Goal: Transaction & Acquisition: Purchase product/service

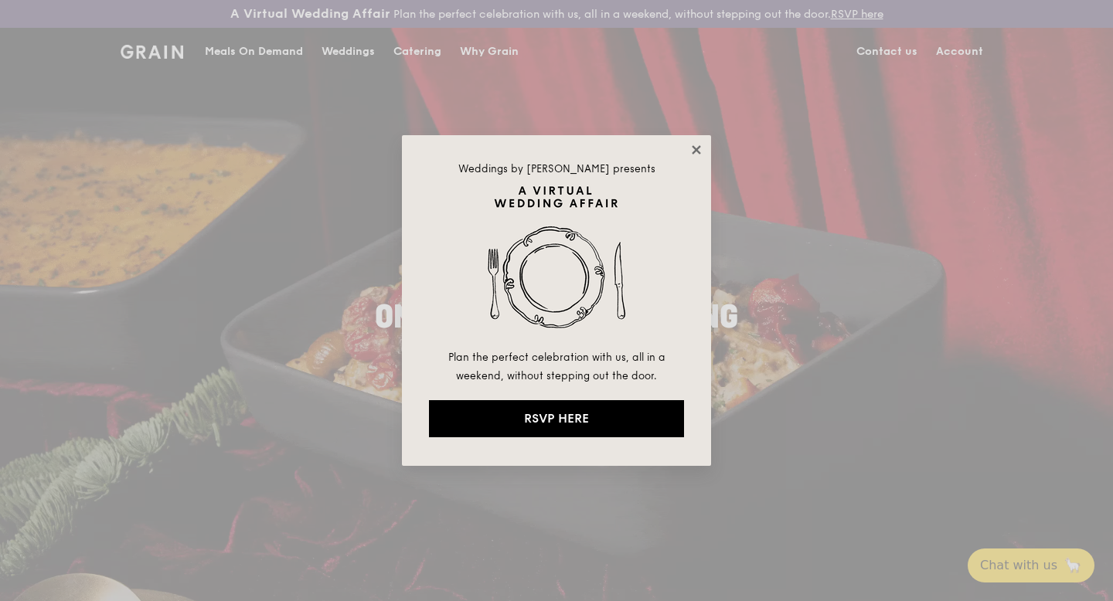
click at [694, 152] on icon at bounding box center [696, 150] width 14 height 14
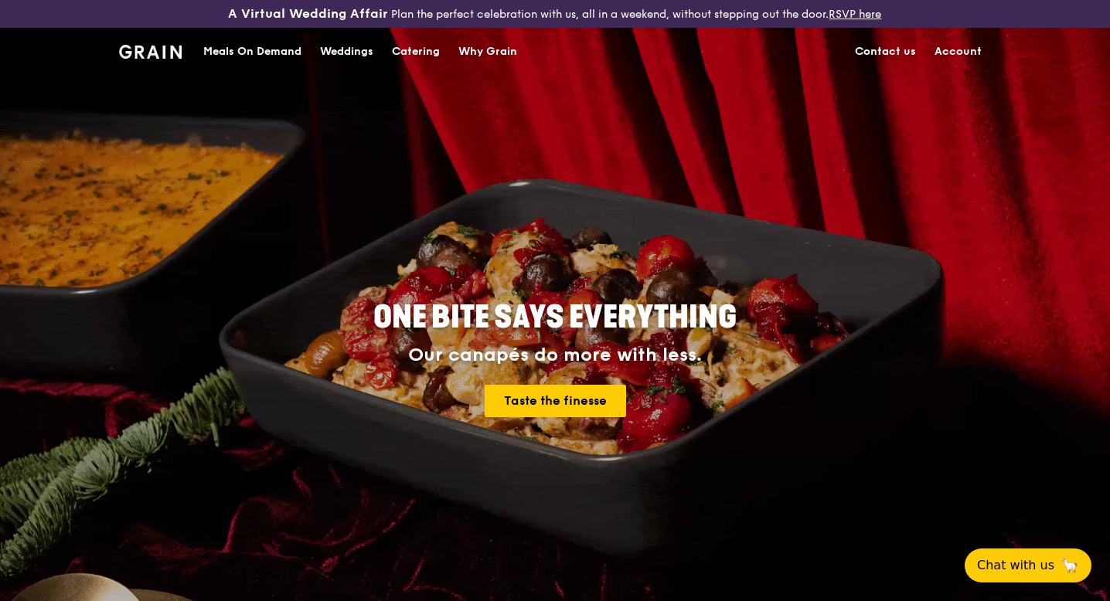
click at [255, 52] on div "Meals On Demand" at bounding box center [252, 52] width 98 height 46
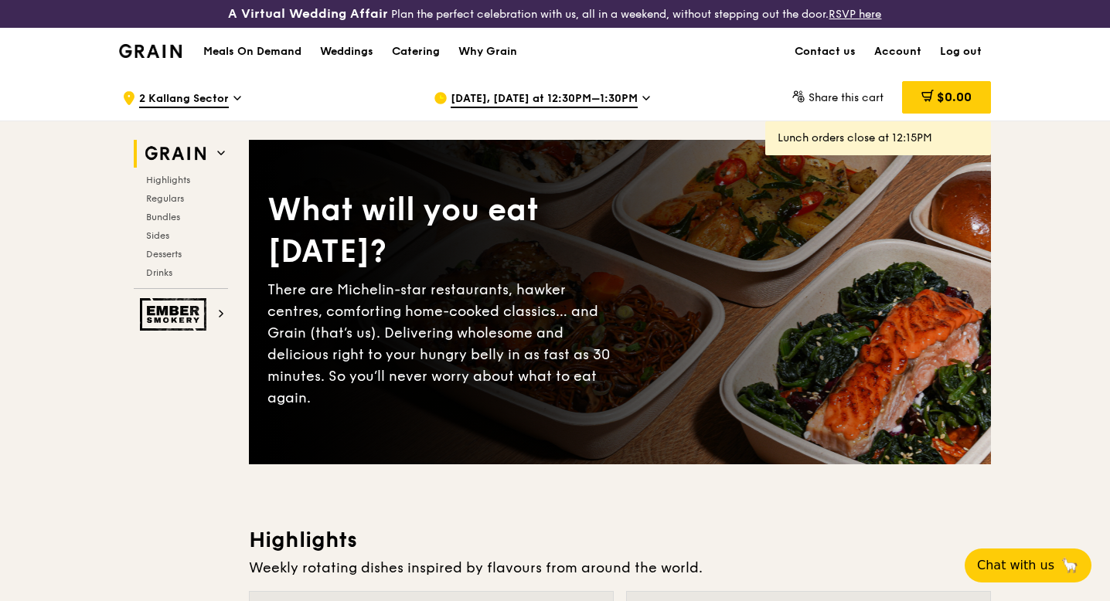
click at [520, 97] on span "[DATE], [DATE] at 12:30PM–1:30PM" at bounding box center [544, 99] width 187 height 17
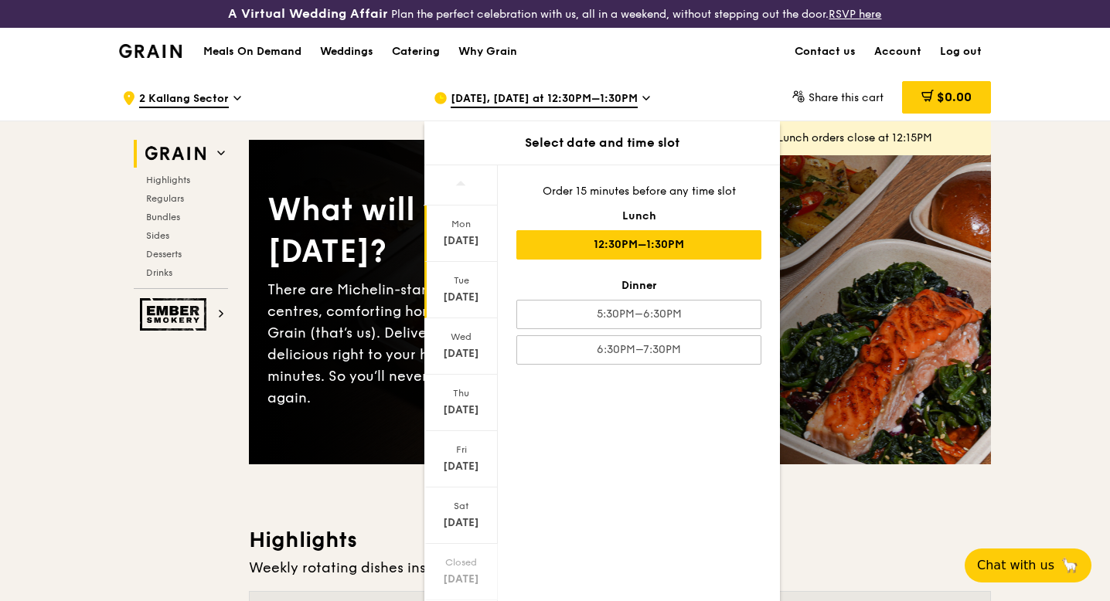
click at [465, 284] on div "Tue" at bounding box center [461, 280] width 69 height 12
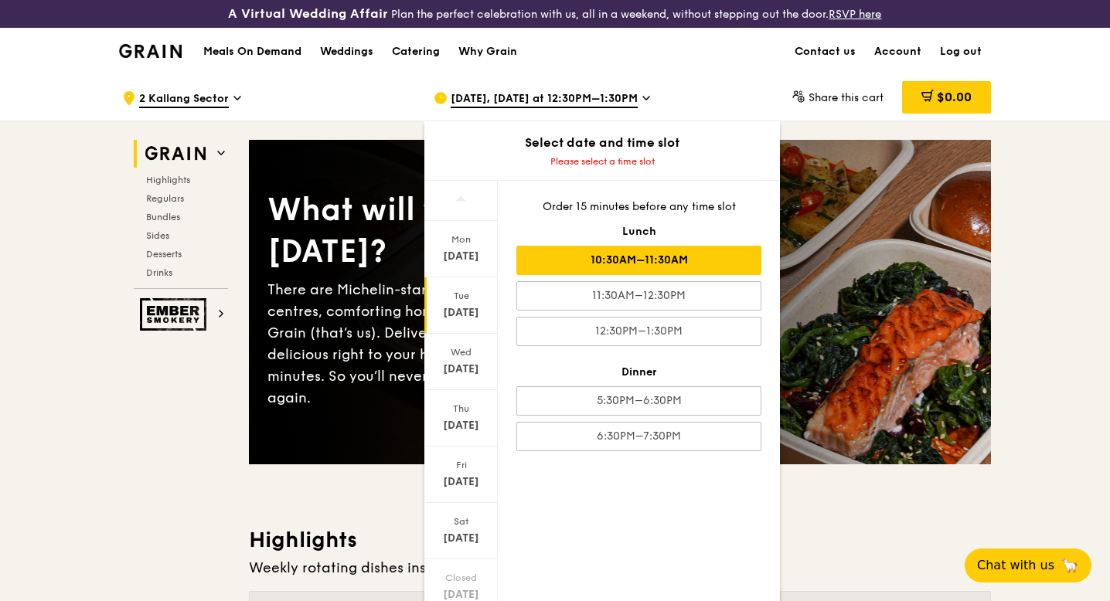
click at [711, 258] on div "10:30AM–11:30AM" at bounding box center [638, 260] width 245 height 29
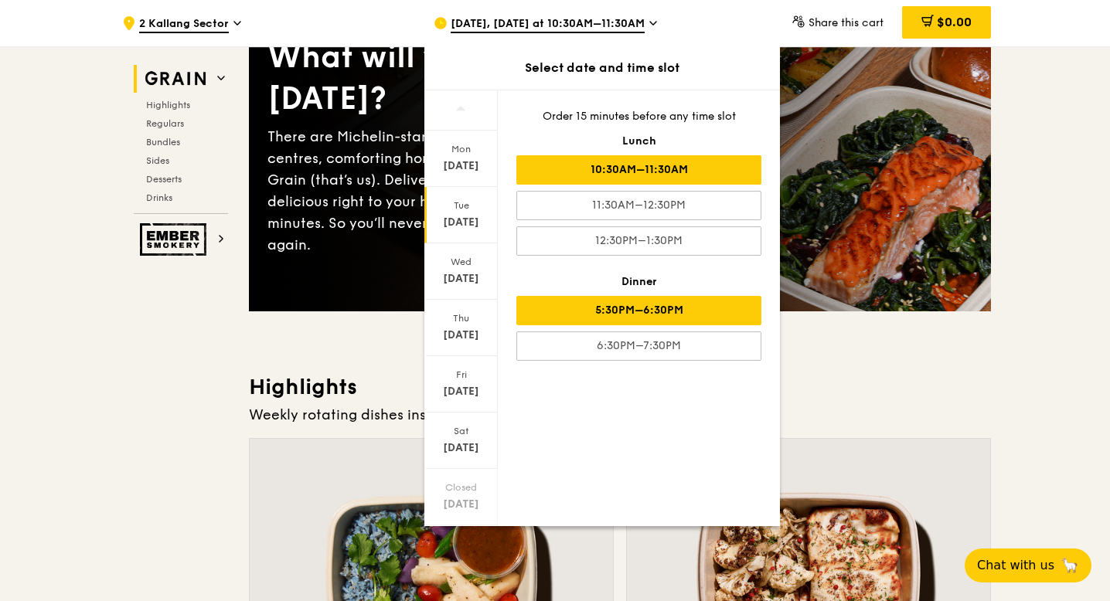
scroll to position [159, 0]
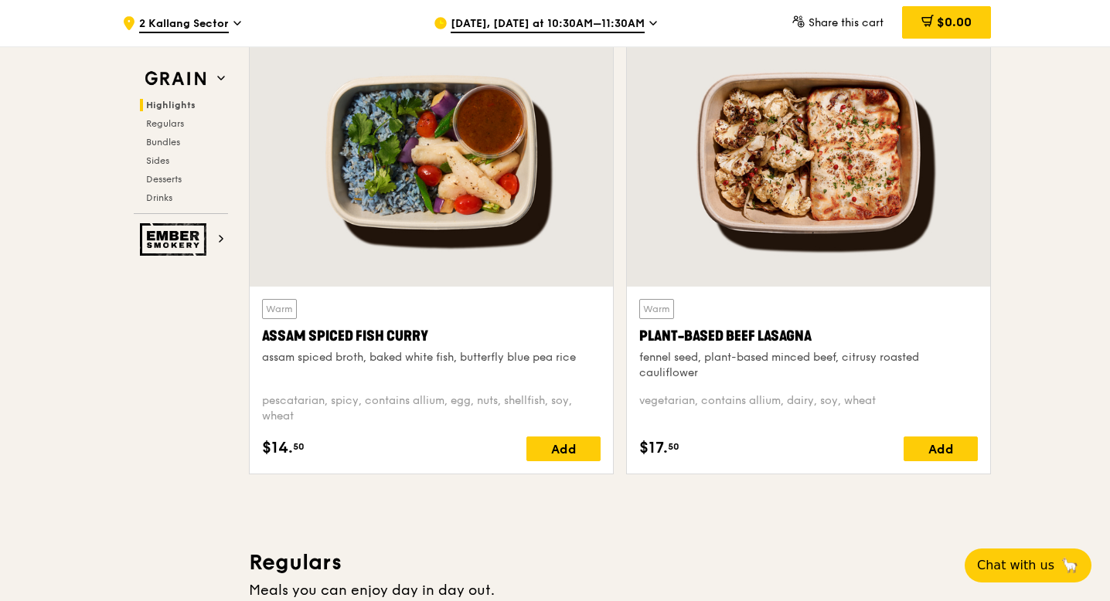
scroll to position [577, 0]
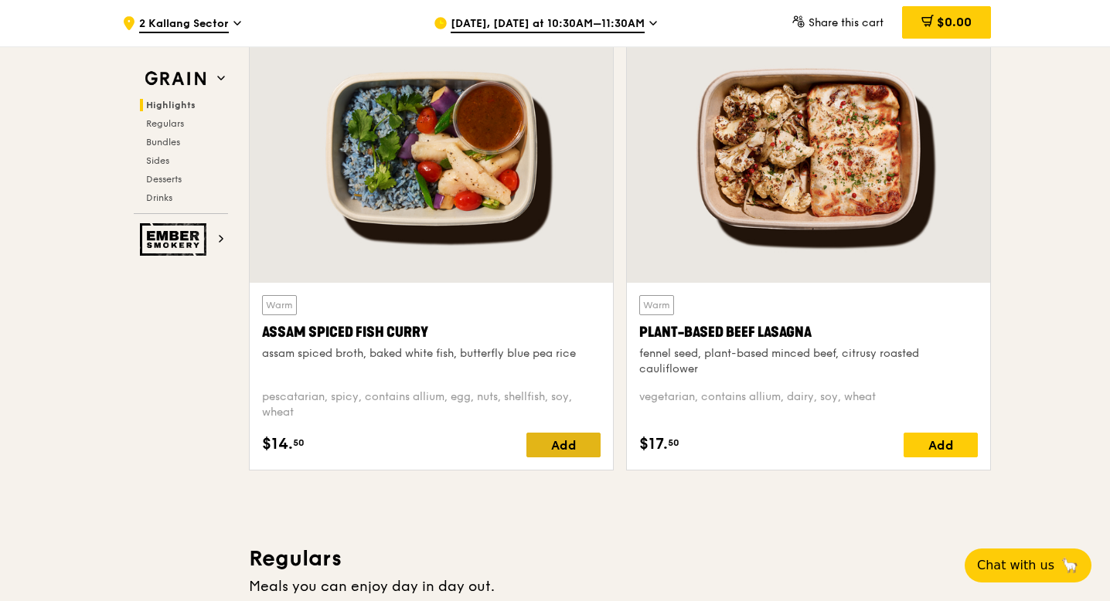
click at [576, 445] on div "Add" at bounding box center [563, 445] width 74 height 25
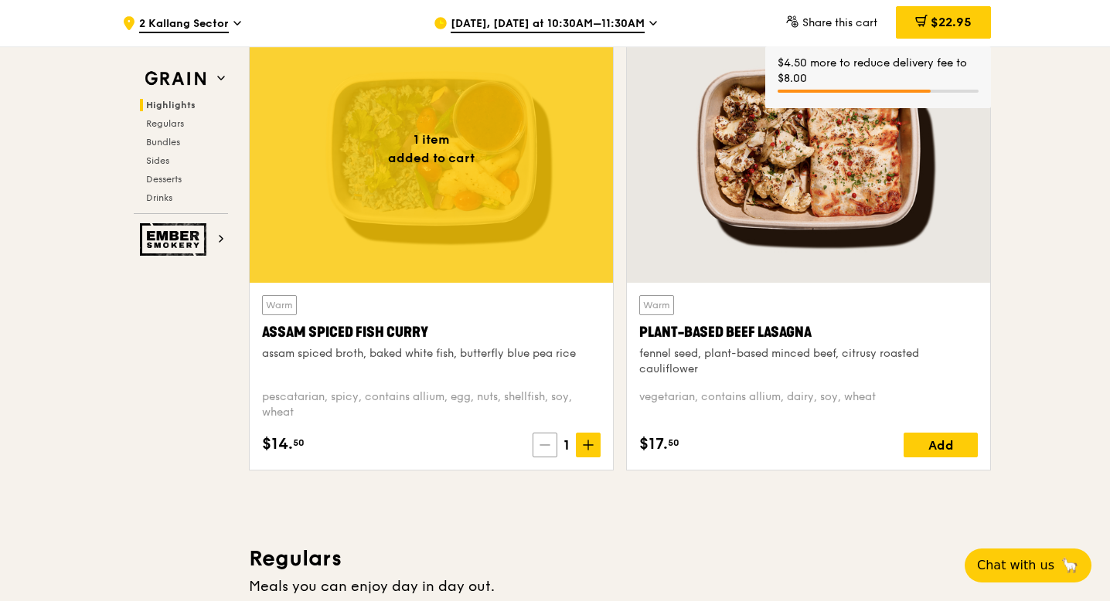
click at [549, 451] on span at bounding box center [544, 445] width 25 height 25
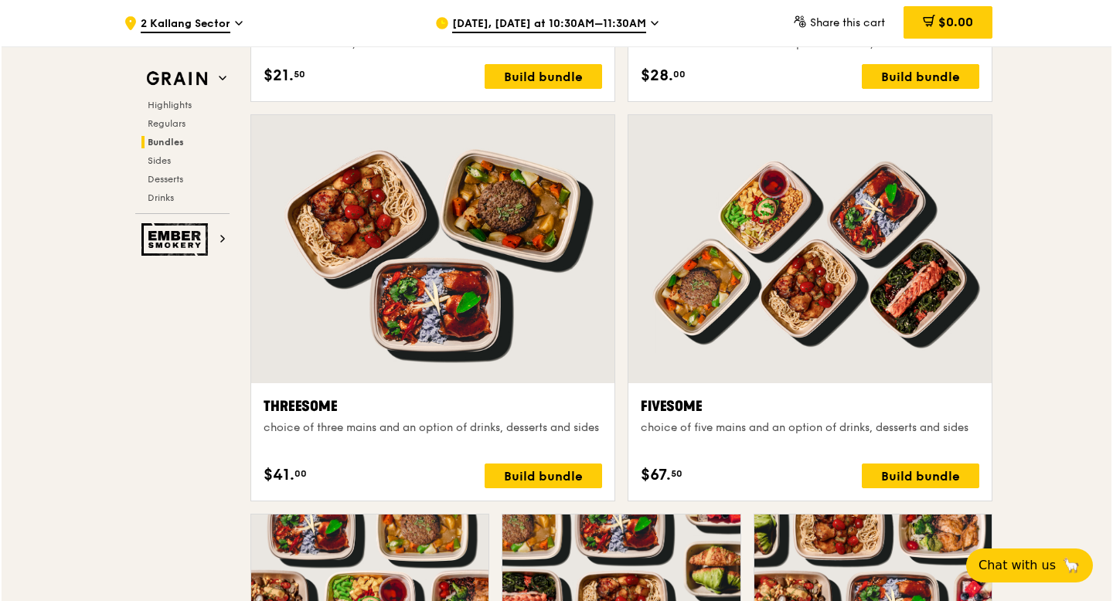
scroll to position [2656, 0]
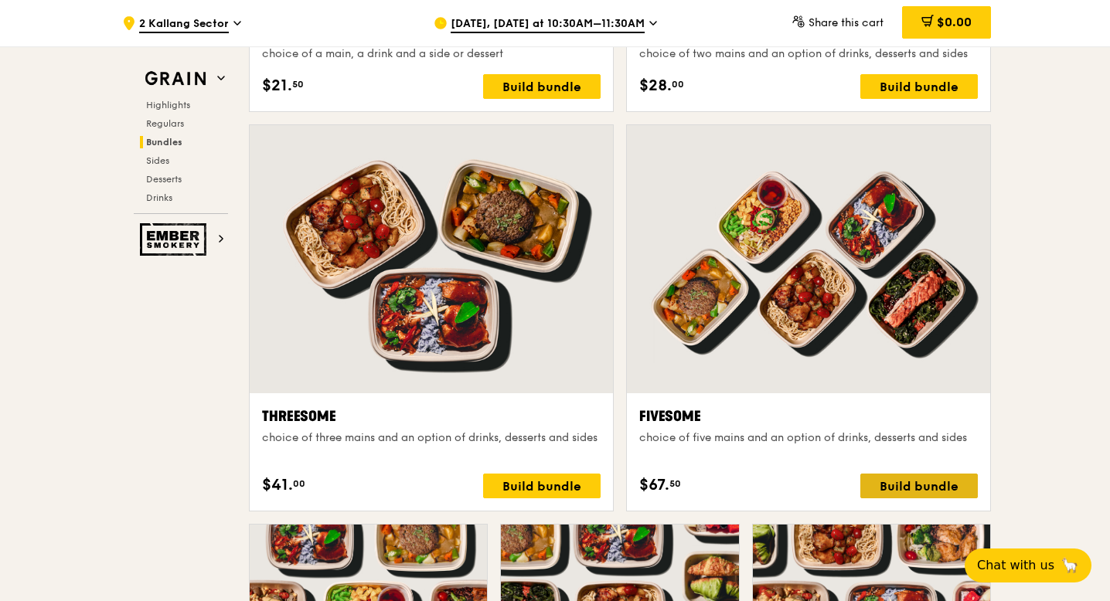
click at [926, 483] on div "Build bundle" at bounding box center [918, 486] width 117 height 25
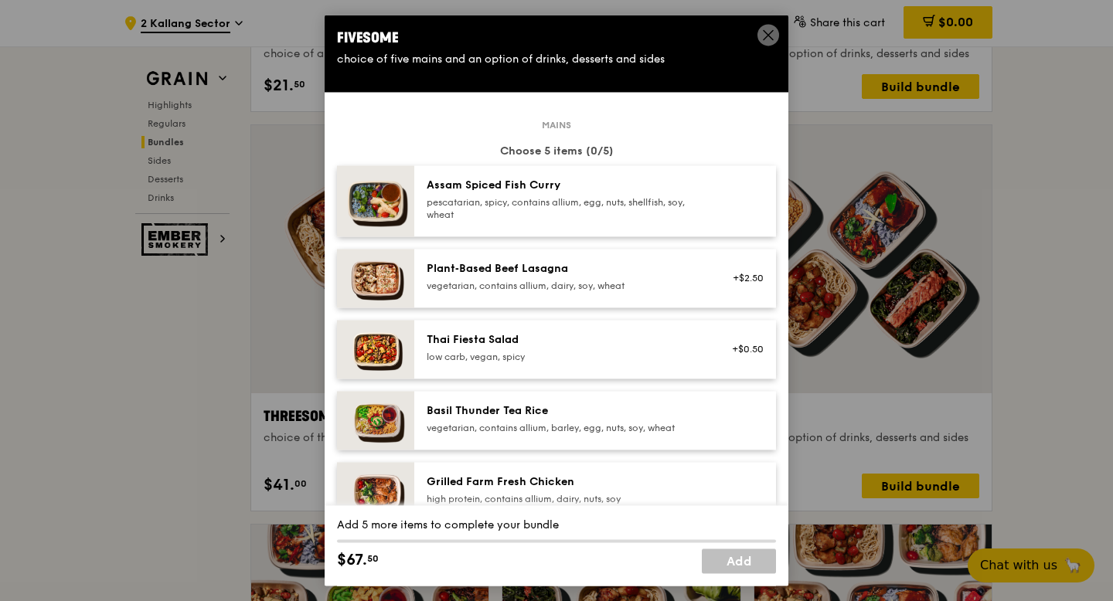
click at [655, 221] on div "Assam Spiced Fish [PERSON_NAME] pescatarian, spicy, contains allium, egg, nuts,…" at bounding box center [565, 201] width 296 height 46
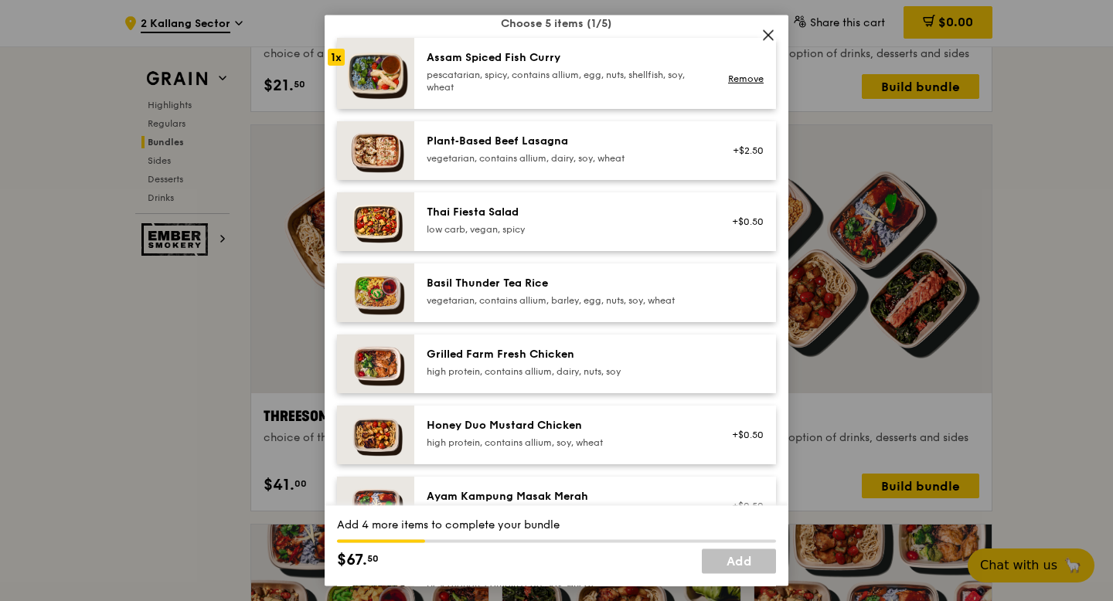
scroll to position [132, 0]
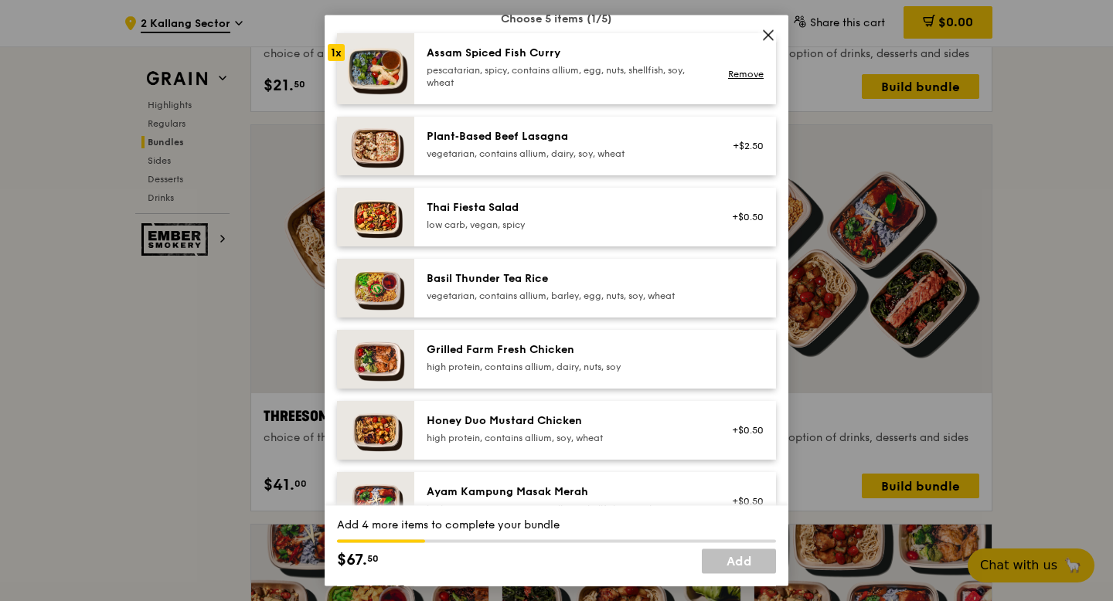
click at [631, 353] on div "Grilled Farm Fresh Chicken" at bounding box center [565, 349] width 277 height 15
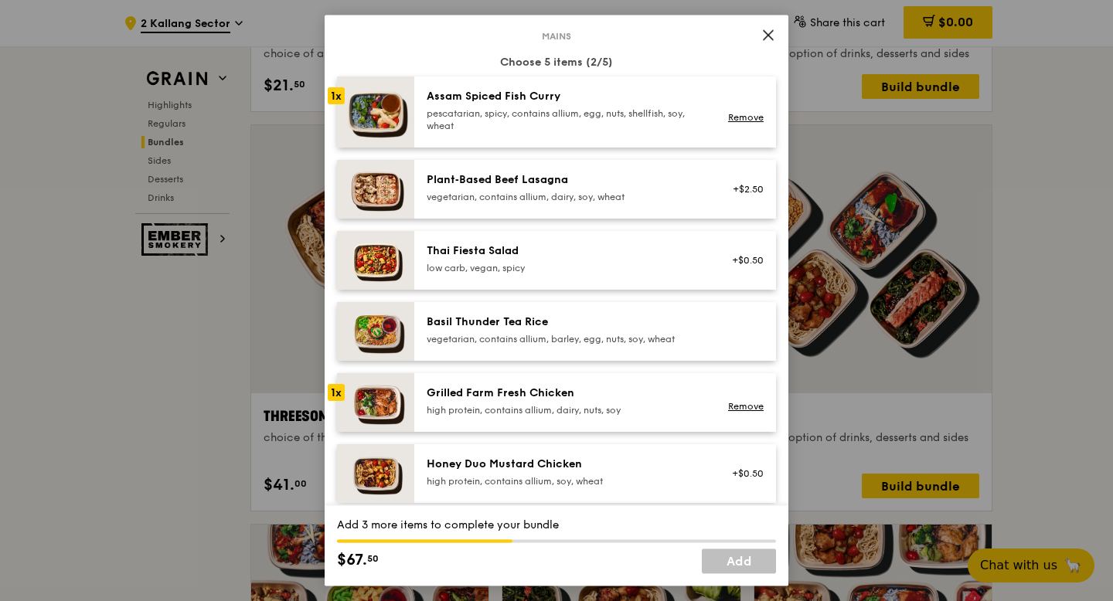
scroll to position [67, 0]
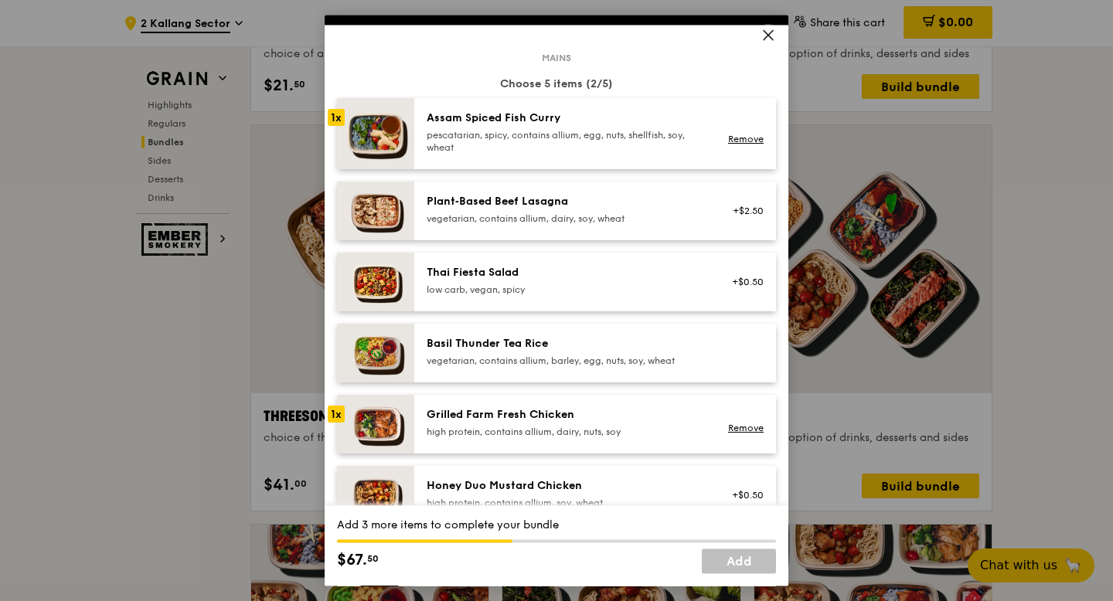
click at [625, 414] on div "Grilled Farm Fresh Chicken" at bounding box center [565, 414] width 277 height 15
click at [619, 138] on div "pescatarian, spicy, contains allium, egg, nuts, shellfish, soy, wheat" at bounding box center [565, 141] width 277 height 25
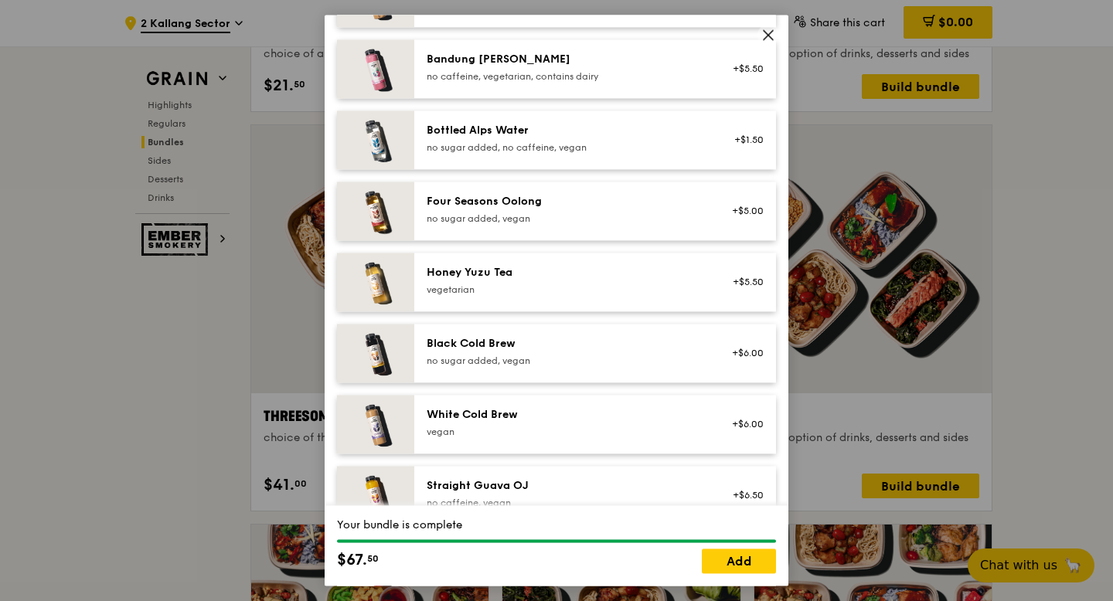
scroll to position [1715, 0]
click at [697, 336] on div "Black Cold Brew" at bounding box center [565, 342] width 277 height 15
click at [696, 407] on div "White Cold Brew" at bounding box center [565, 413] width 277 height 15
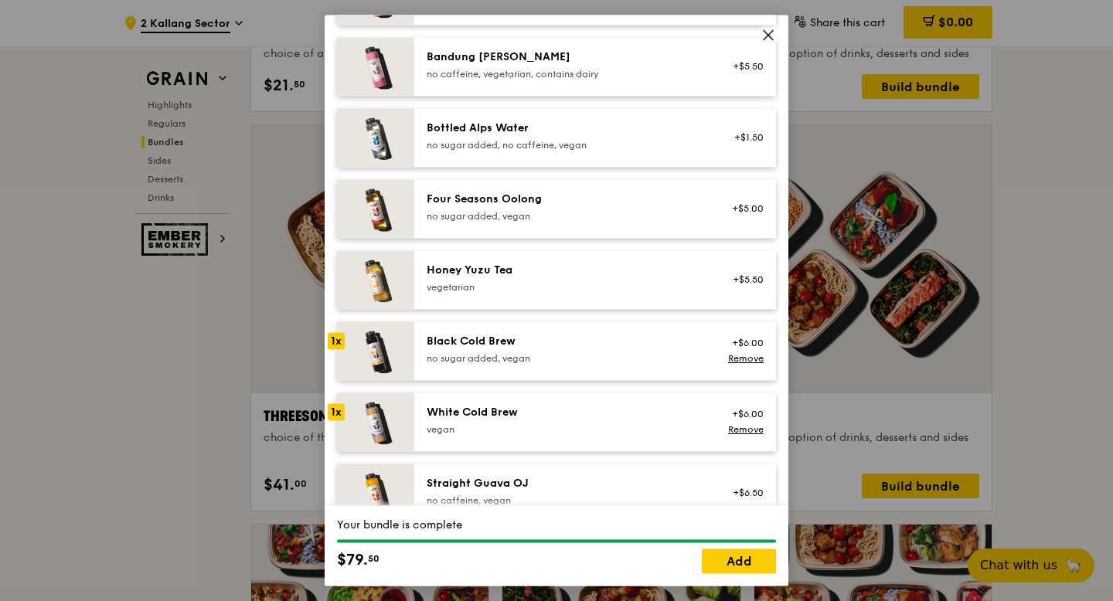
click at [698, 291] on div "vegetarian" at bounding box center [565, 287] width 277 height 12
click at [747, 291] on link "Remove" at bounding box center [746, 287] width 36 height 11
click at [749, 359] on link "Remove" at bounding box center [746, 358] width 36 height 11
click at [748, 359] on div "+$6.00" at bounding box center [743, 351] width 60 height 34
click at [334, 342] on div "1x" at bounding box center [336, 340] width 17 height 17
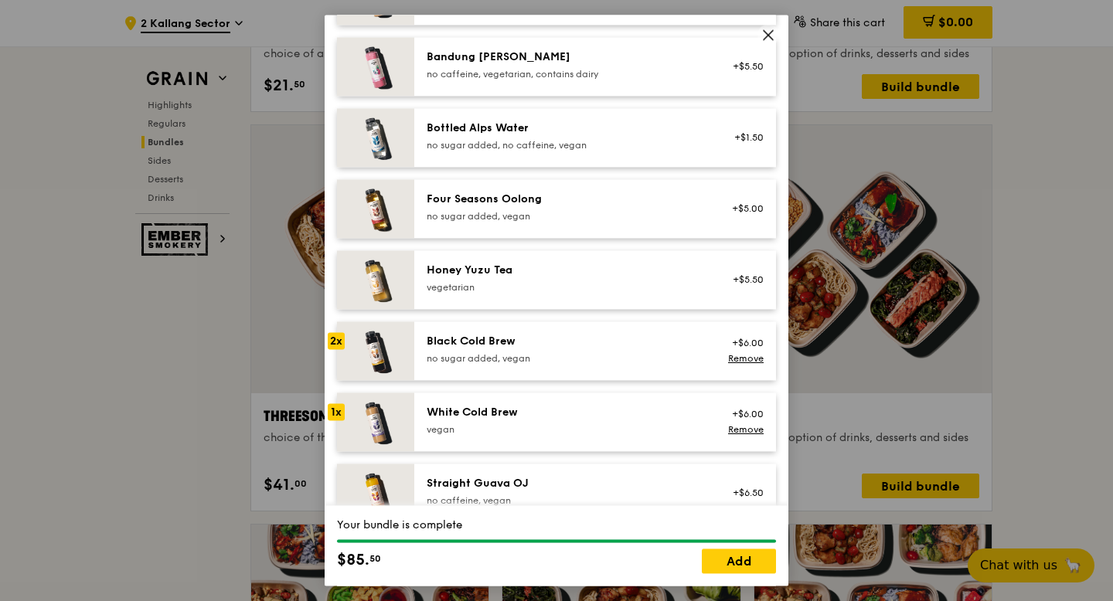
click at [352, 270] on img at bounding box center [375, 279] width 77 height 59
click at [743, 567] on link "Add" at bounding box center [739, 561] width 74 height 25
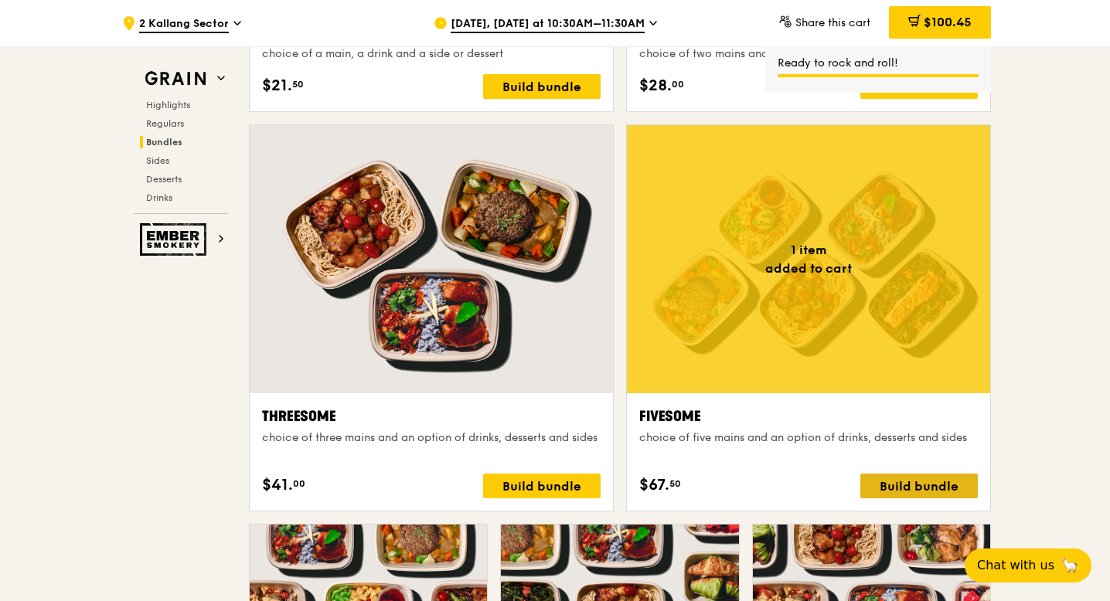
click at [890, 481] on div "Build bundle" at bounding box center [918, 486] width 117 height 25
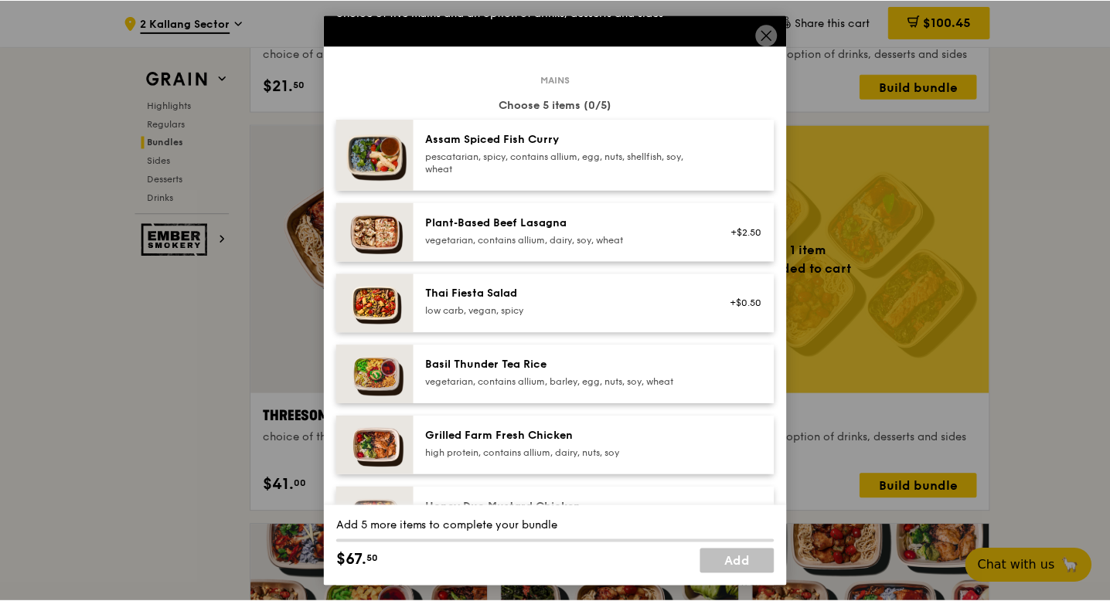
scroll to position [60, 0]
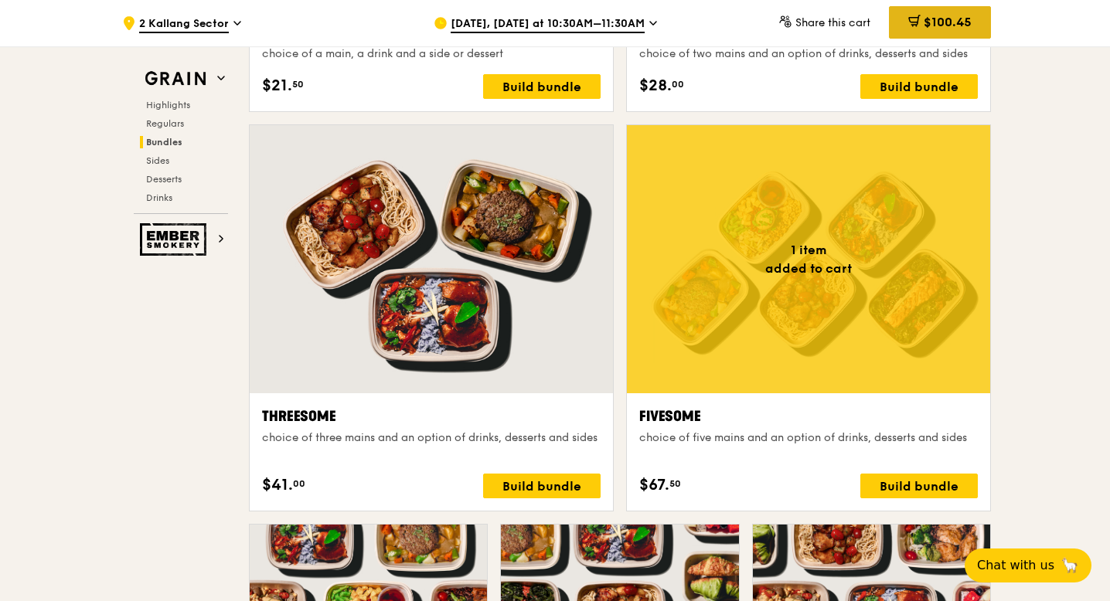
click at [941, 34] on div "$100.45" at bounding box center [940, 22] width 102 height 32
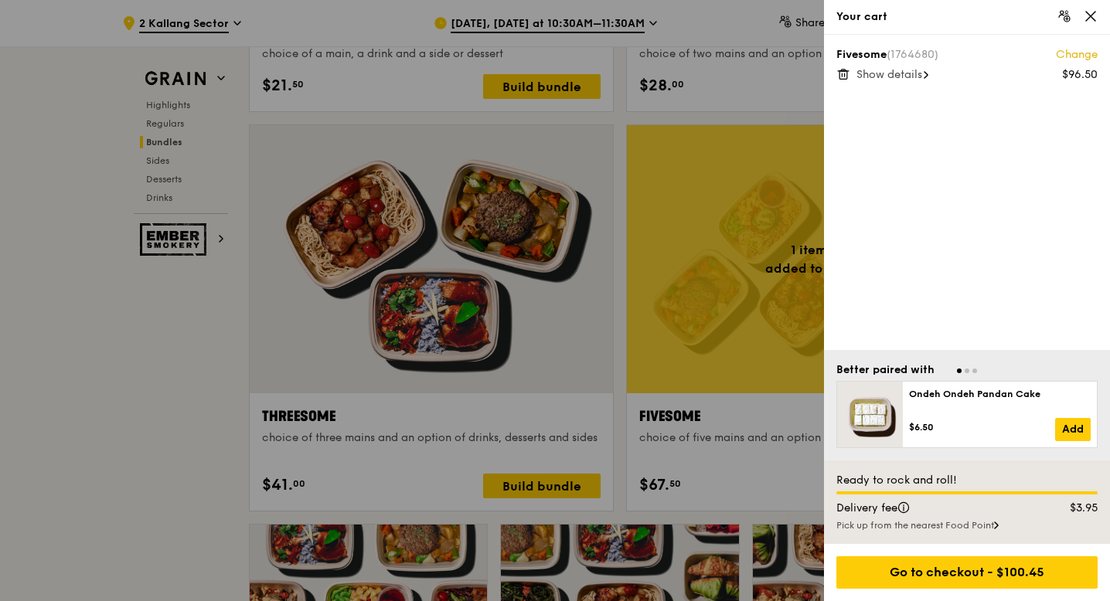
scroll to position [2655, 0]
click at [920, 78] on span "Show details" at bounding box center [889, 74] width 66 height 13
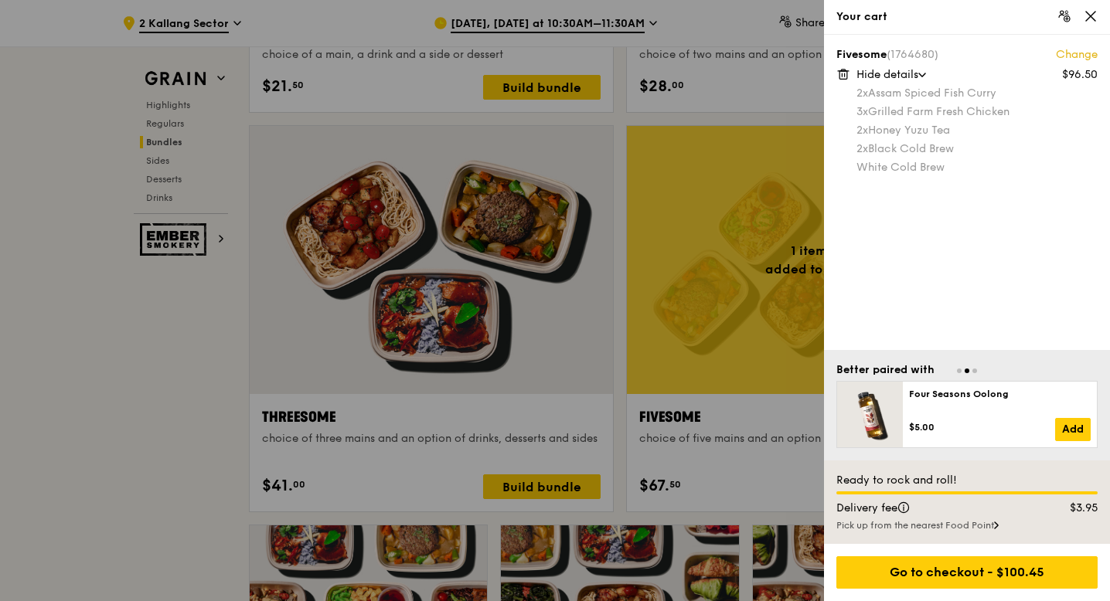
click at [767, 281] on div at bounding box center [555, 300] width 1110 height 601
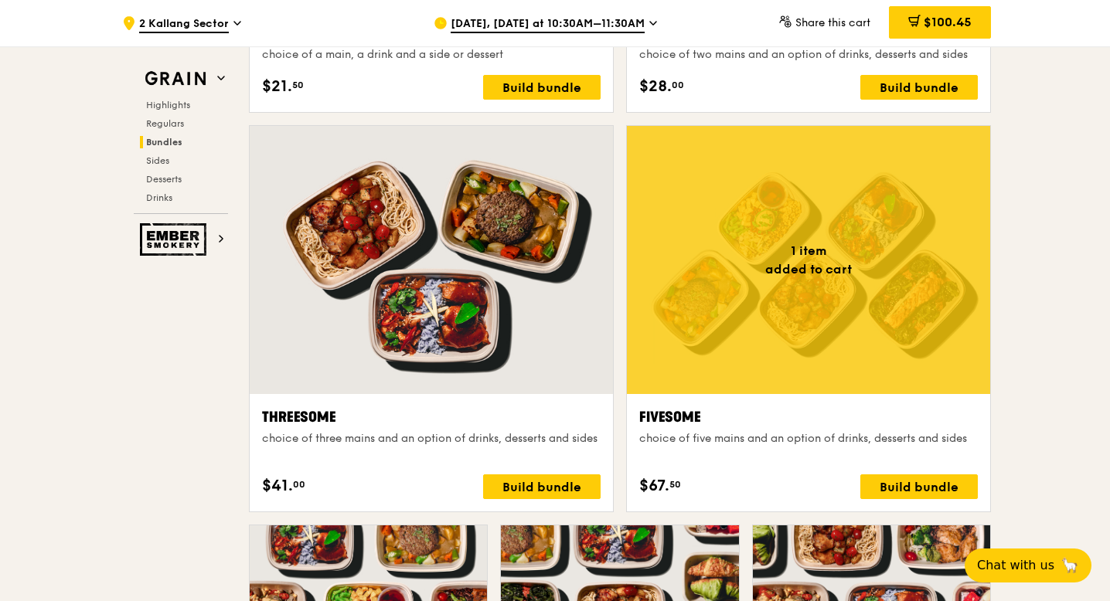
click at [770, 305] on div at bounding box center [808, 260] width 363 height 268
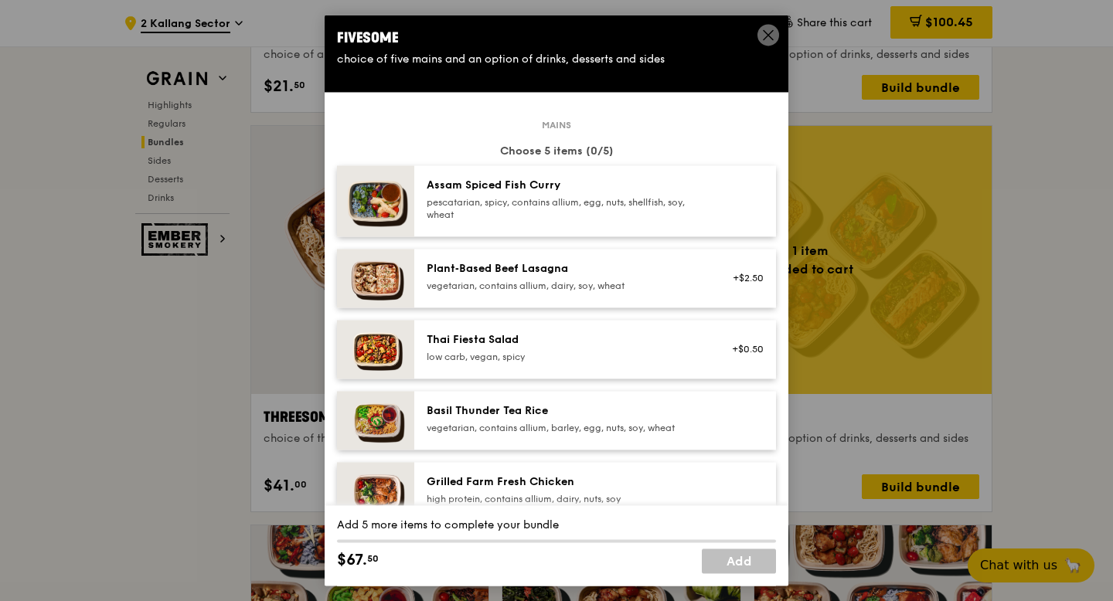
click at [631, 210] on div "pescatarian, spicy, contains allium, egg, nuts, shellfish, soy, wheat" at bounding box center [565, 208] width 277 height 25
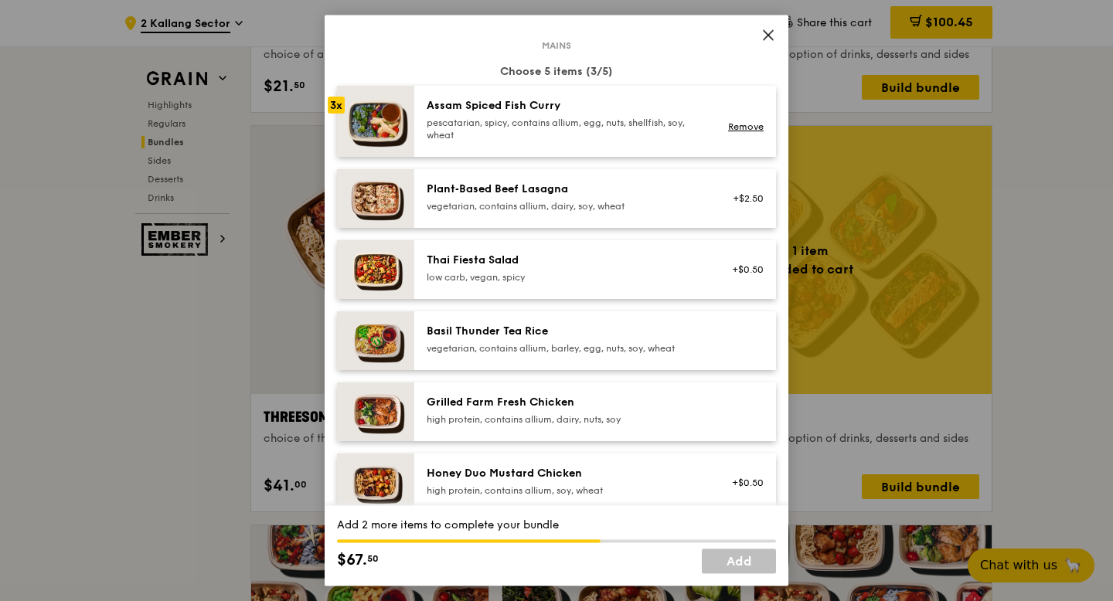
scroll to position [87, 0]
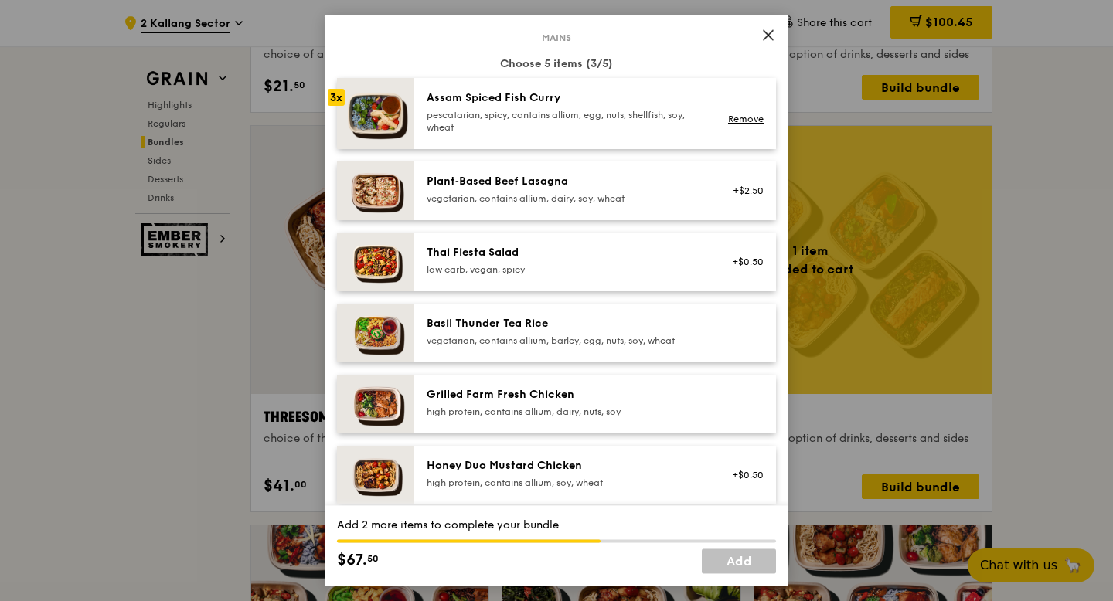
click at [580, 408] on div "high protein, contains allium, dairy, nuts, soy" at bounding box center [565, 412] width 277 height 12
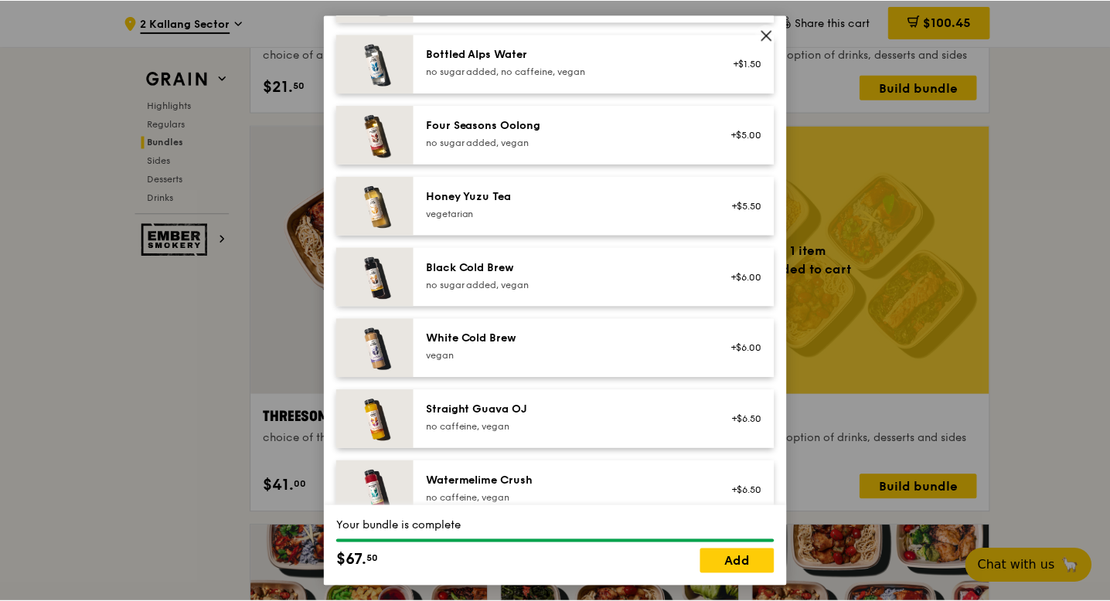
scroll to position [1795, 0]
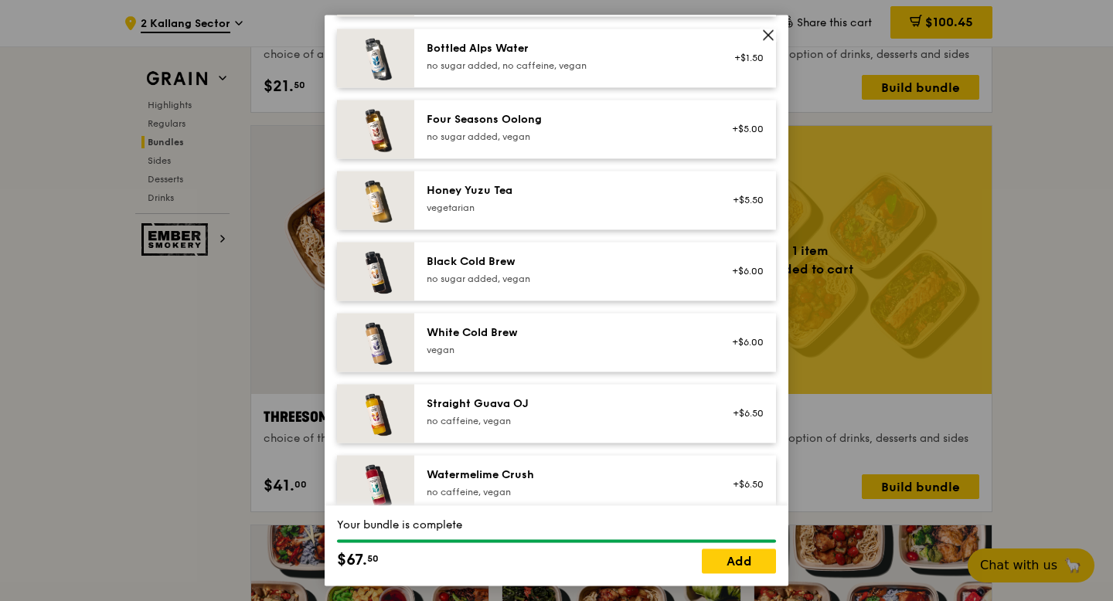
click at [566, 196] on div "Honey Yuzu Tea" at bounding box center [565, 190] width 277 height 15
click at [514, 342] on div "White Cold Brew [GEOGRAPHIC_DATA]" at bounding box center [565, 340] width 277 height 31
click at [521, 277] on div "no sugar added, vegan" at bounding box center [565, 279] width 277 height 12
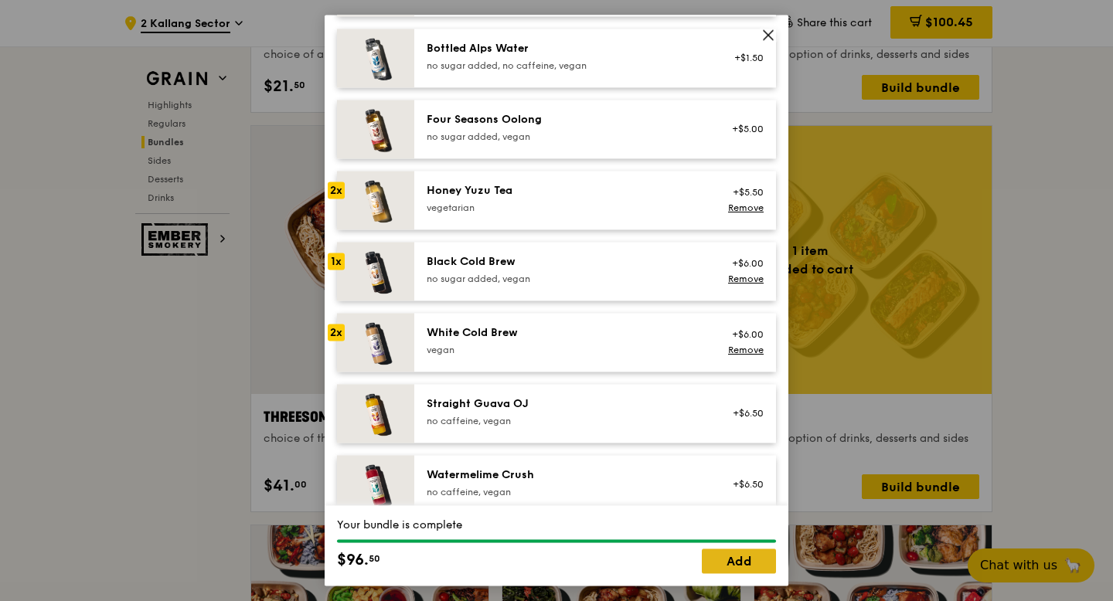
click at [759, 562] on link "Add" at bounding box center [739, 561] width 74 height 25
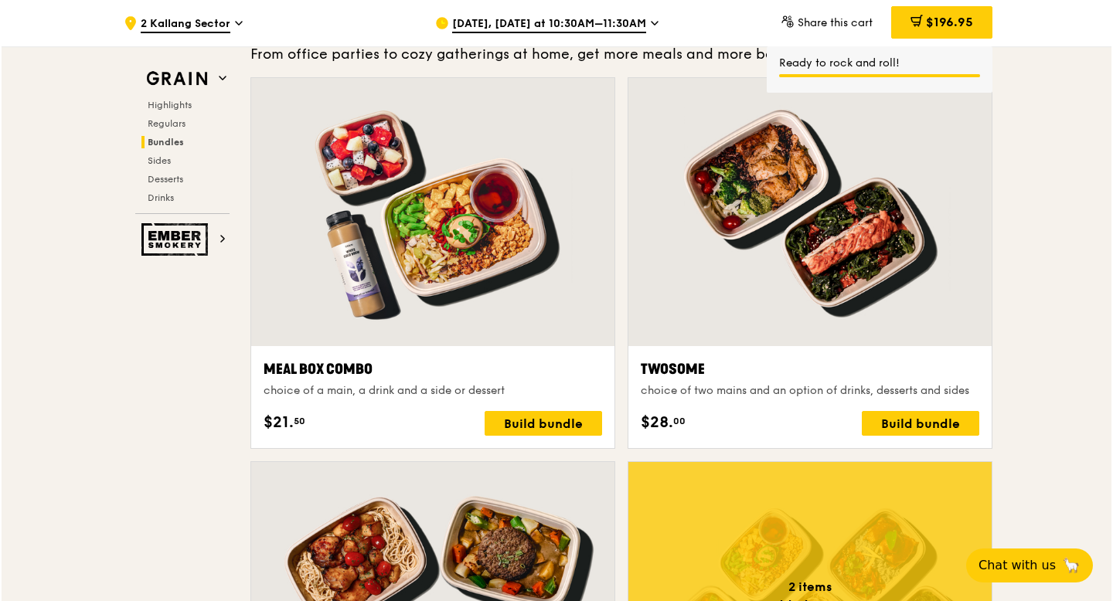
scroll to position [2316, 0]
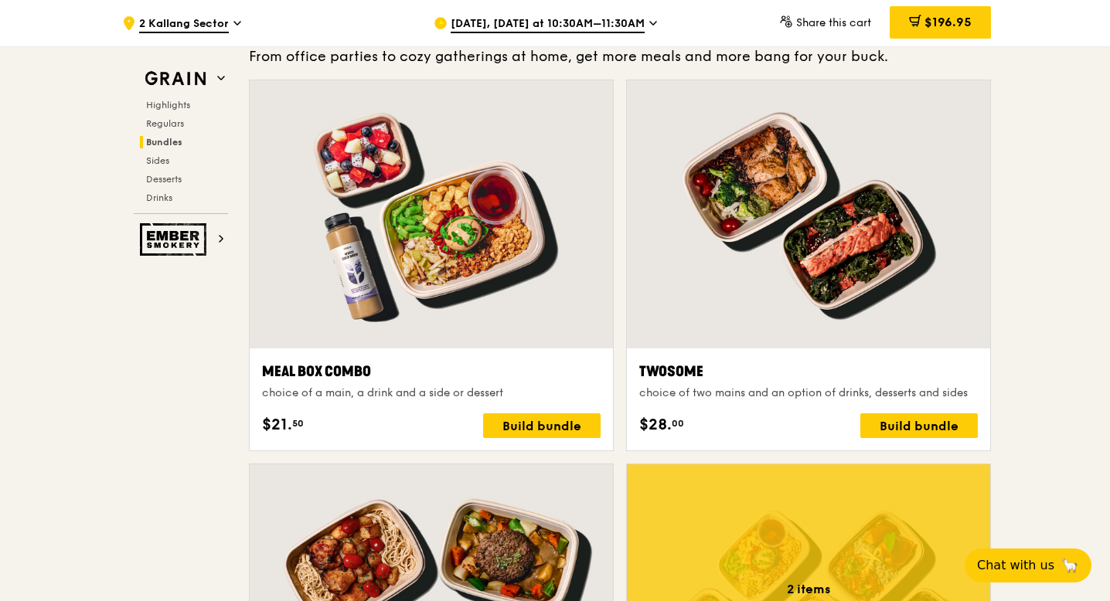
click at [747, 384] on div "Twosome choice of two mains and an option of drinks, desserts and sides" at bounding box center [808, 381] width 339 height 40
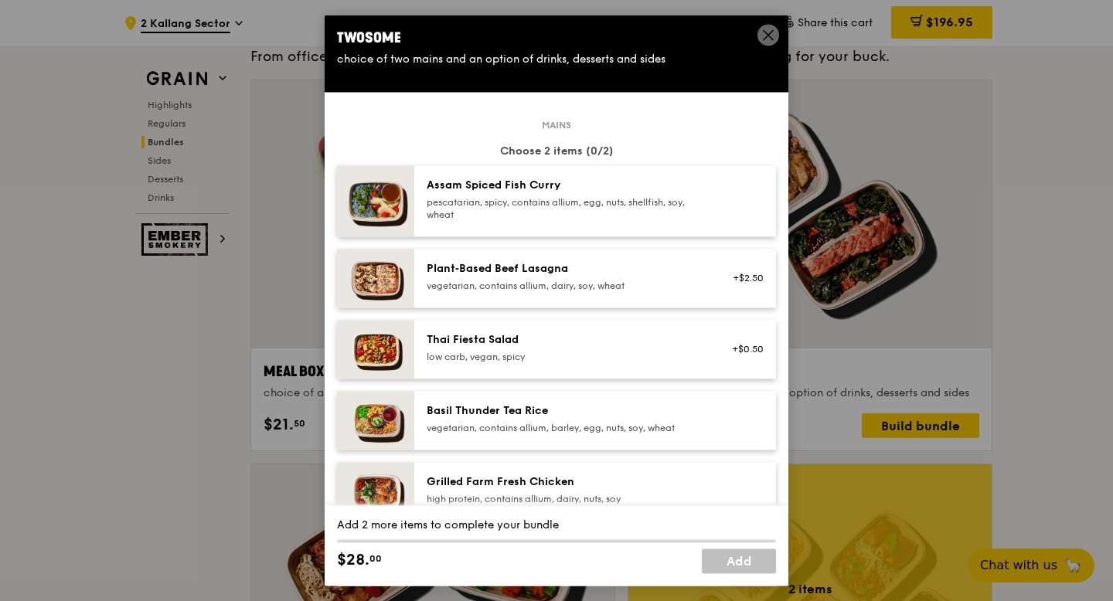
click at [652, 220] on div "pescatarian, spicy, contains allium, egg, nuts, shellfish, soy, wheat" at bounding box center [565, 208] width 277 height 25
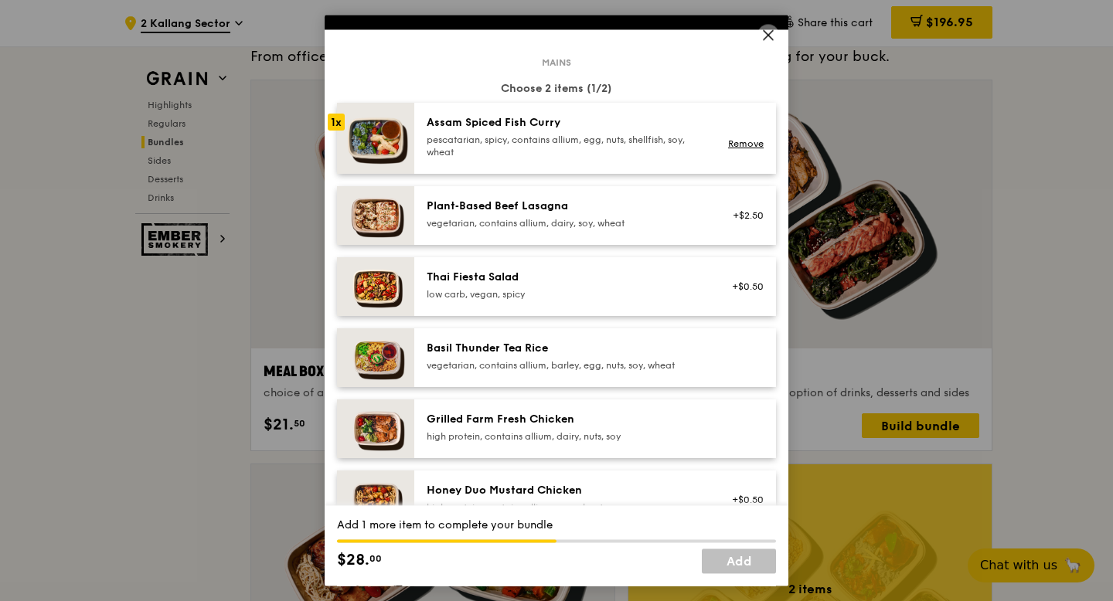
click at [609, 437] on div "high protein, contains allium, dairy, nuts, soy" at bounding box center [565, 436] width 277 height 12
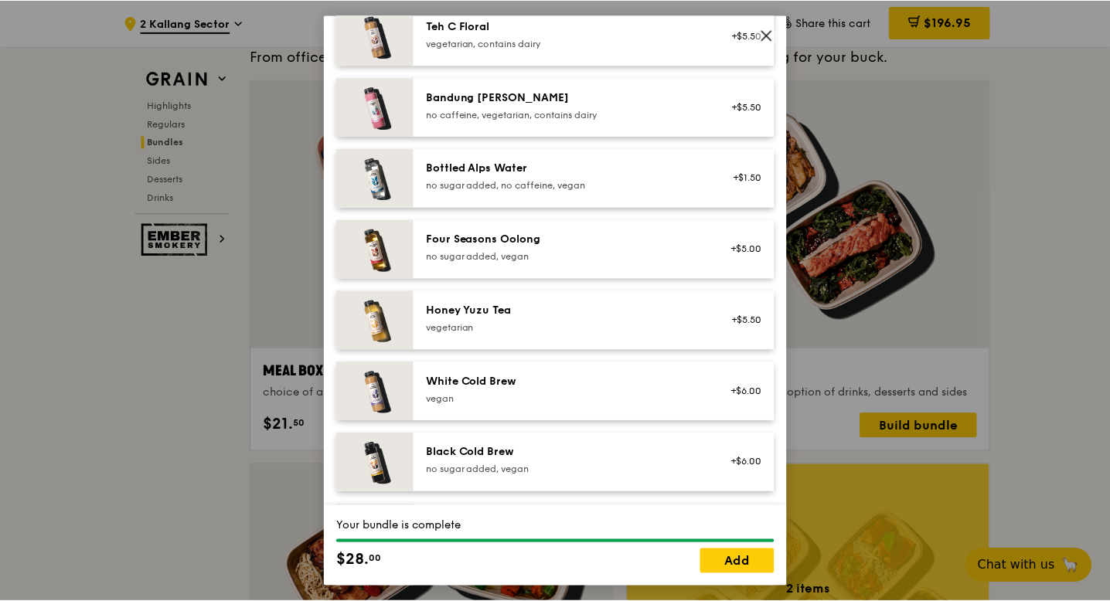
scroll to position [1816, 0]
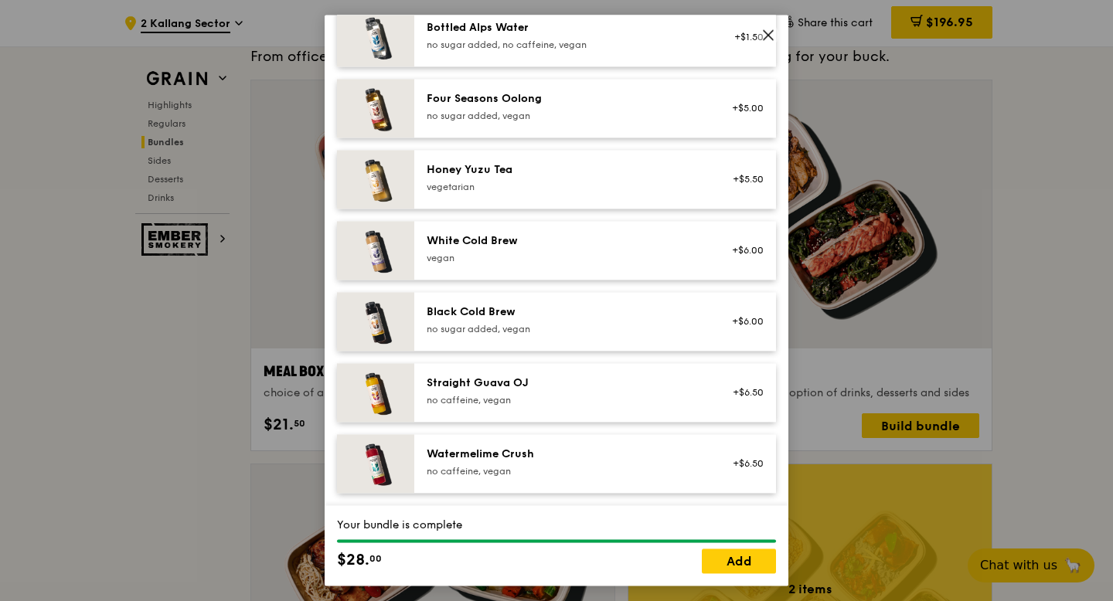
click at [598, 267] on div "White Cold Brew [GEOGRAPHIC_DATA]" at bounding box center [565, 250] width 296 height 34
click at [577, 183] on div "vegetarian" at bounding box center [565, 187] width 277 height 12
click at [740, 560] on link "Add" at bounding box center [739, 561] width 74 height 25
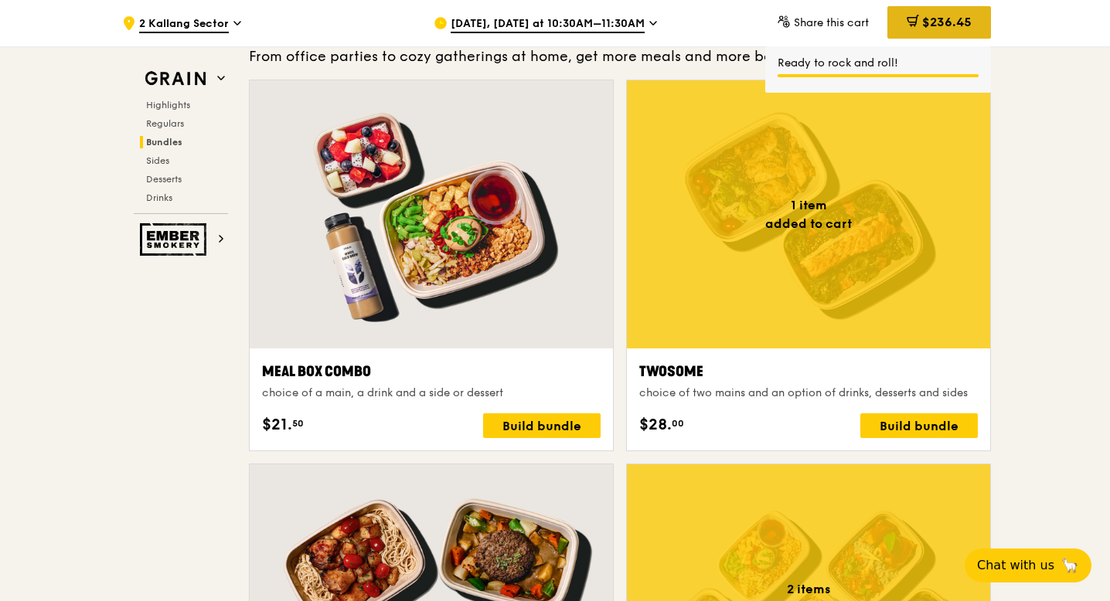
click at [951, 29] on span "$236.45" at bounding box center [946, 22] width 49 height 15
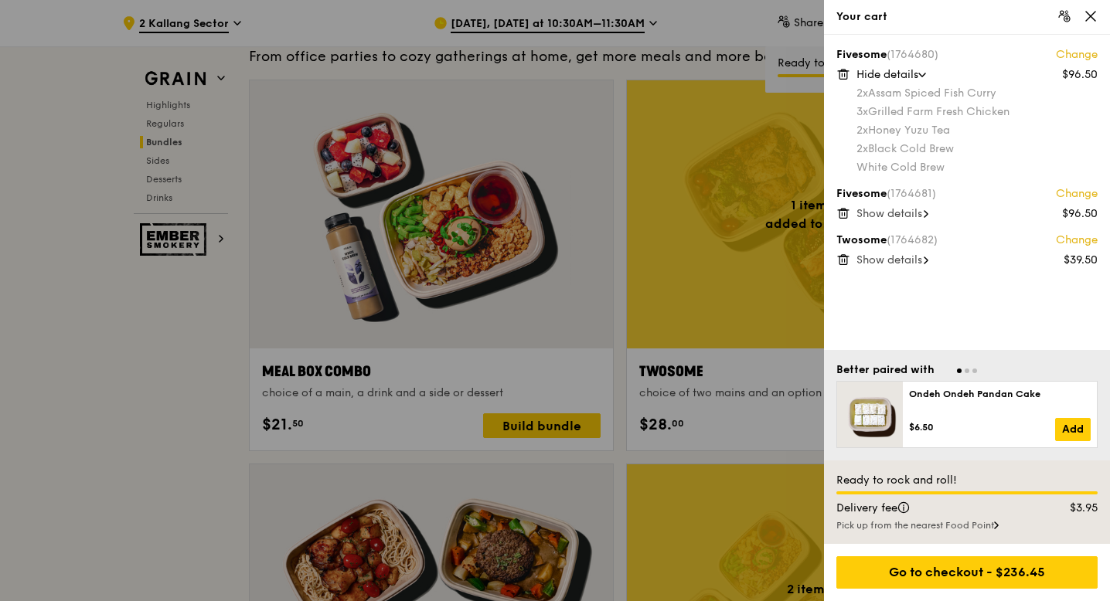
click at [927, 216] on icon at bounding box center [925, 214] width 3 height 6
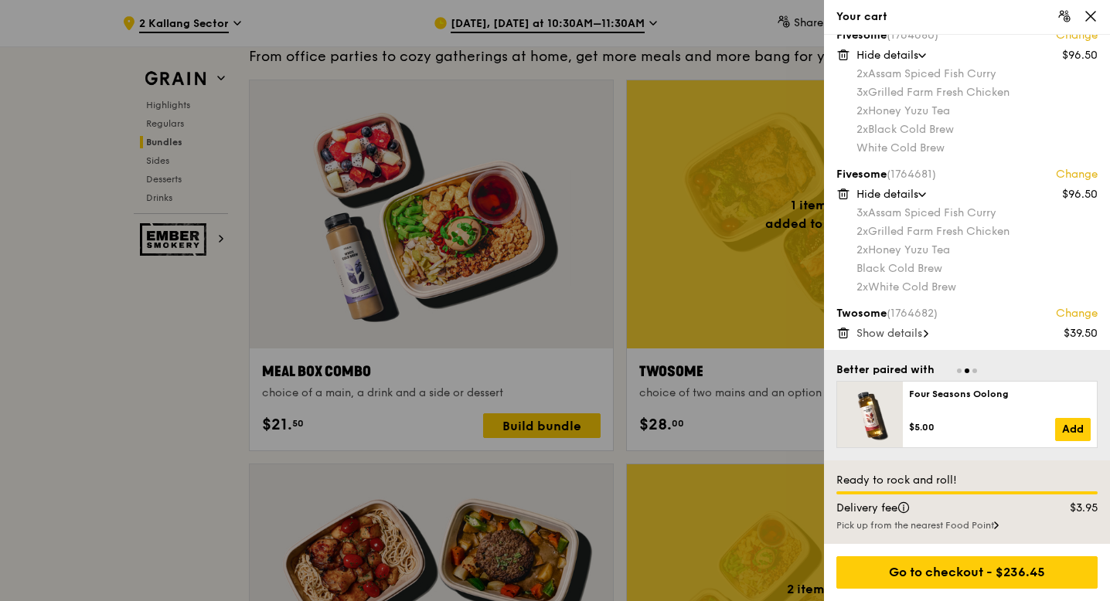
scroll to position [22, 0]
click at [897, 329] on span "Show details" at bounding box center [889, 331] width 66 height 13
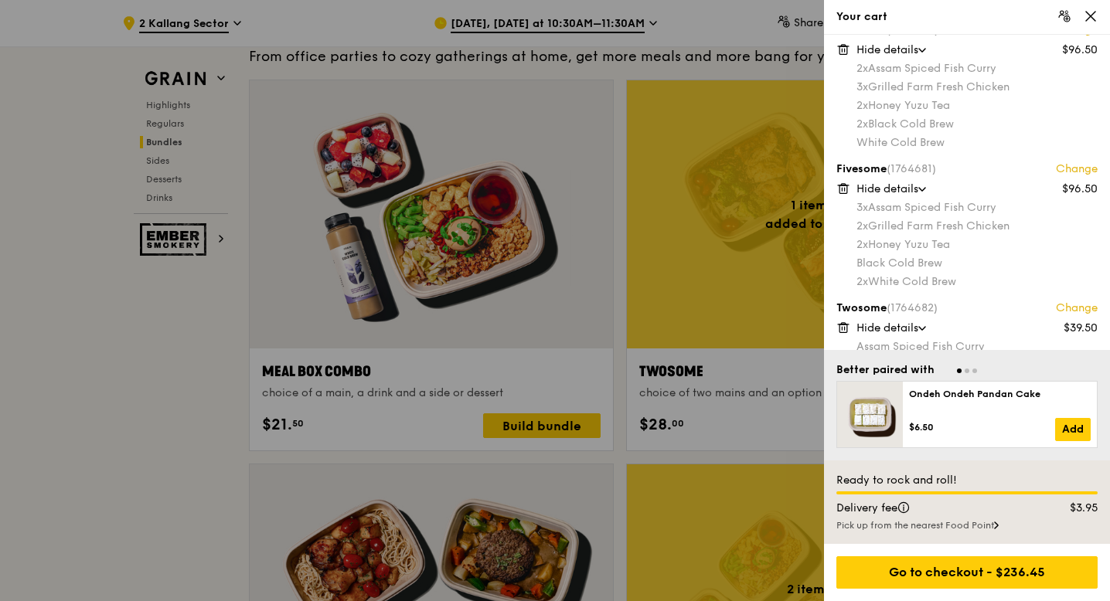
scroll to position [0, 0]
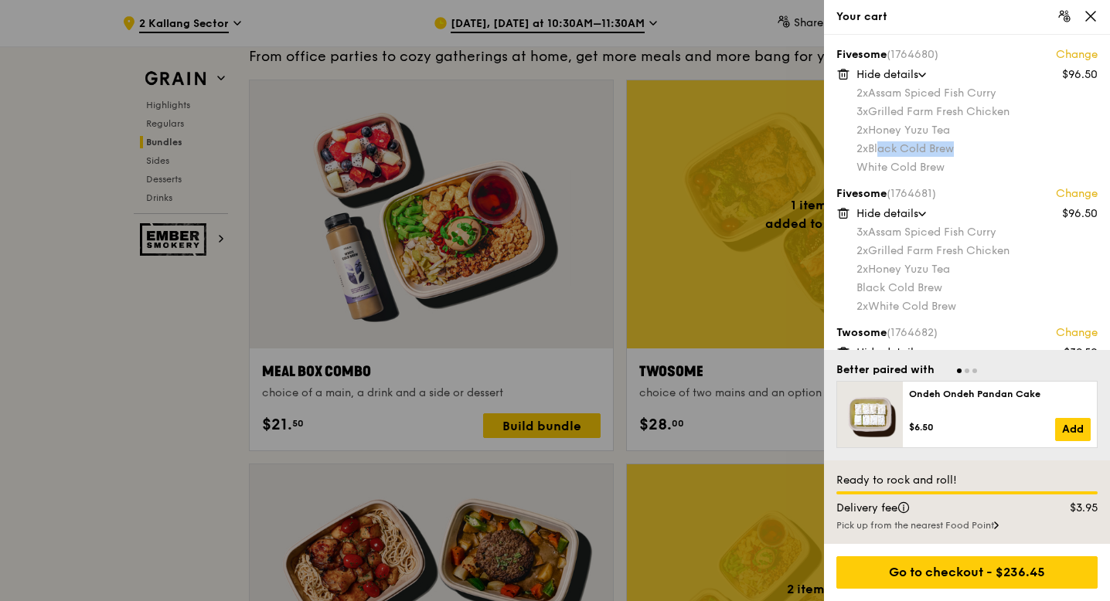
drag, startPoint x: 961, startPoint y: 150, endPoint x: 881, endPoint y: 148, distance: 80.4
click at [881, 148] on div "2x Black Cold Brew" at bounding box center [976, 148] width 241 height 15
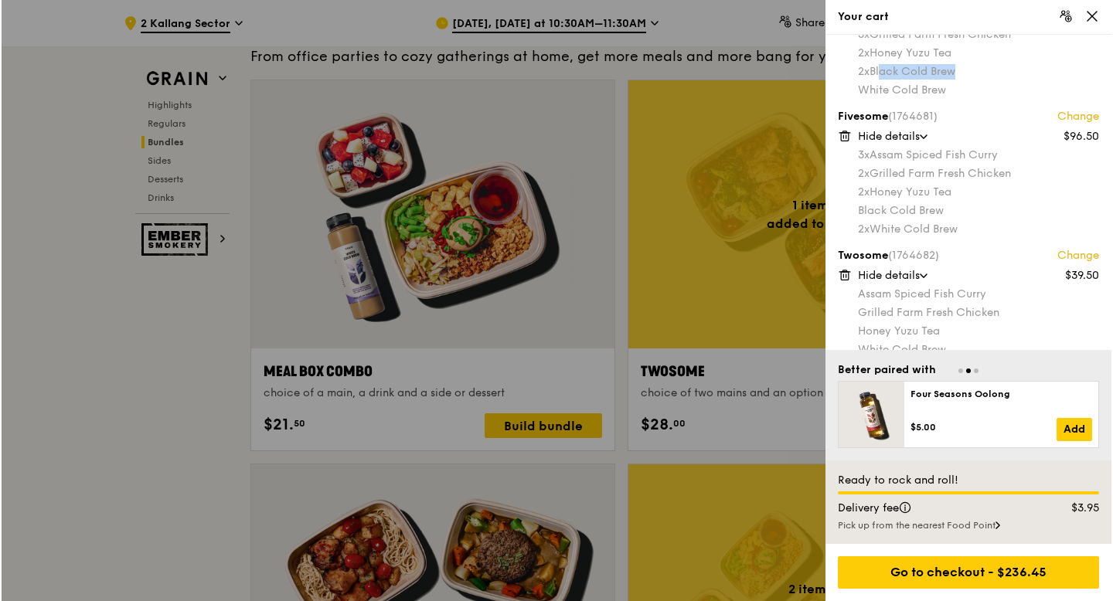
scroll to position [96, 0]
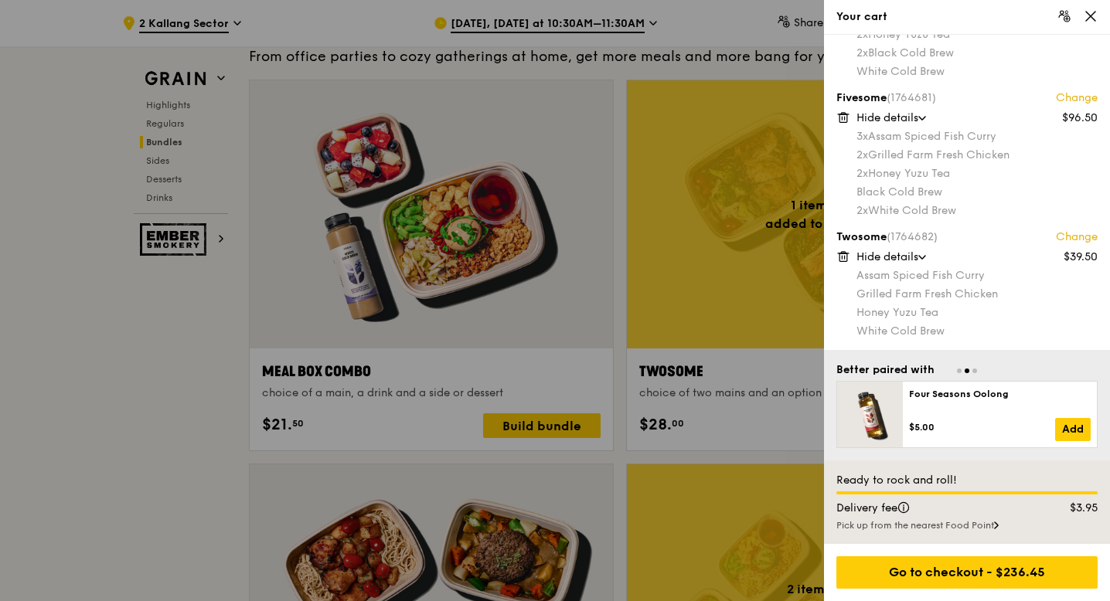
click at [1056, 233] on link "Change" at bounding box center [1077, 237] width 42 height 15
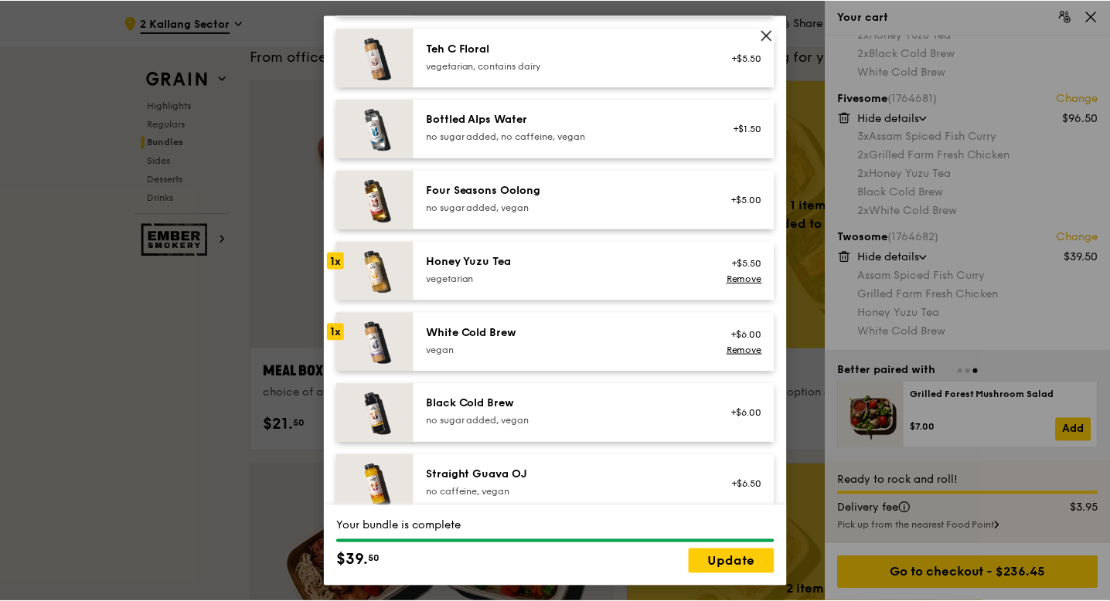
scroll to position [1729, 0]
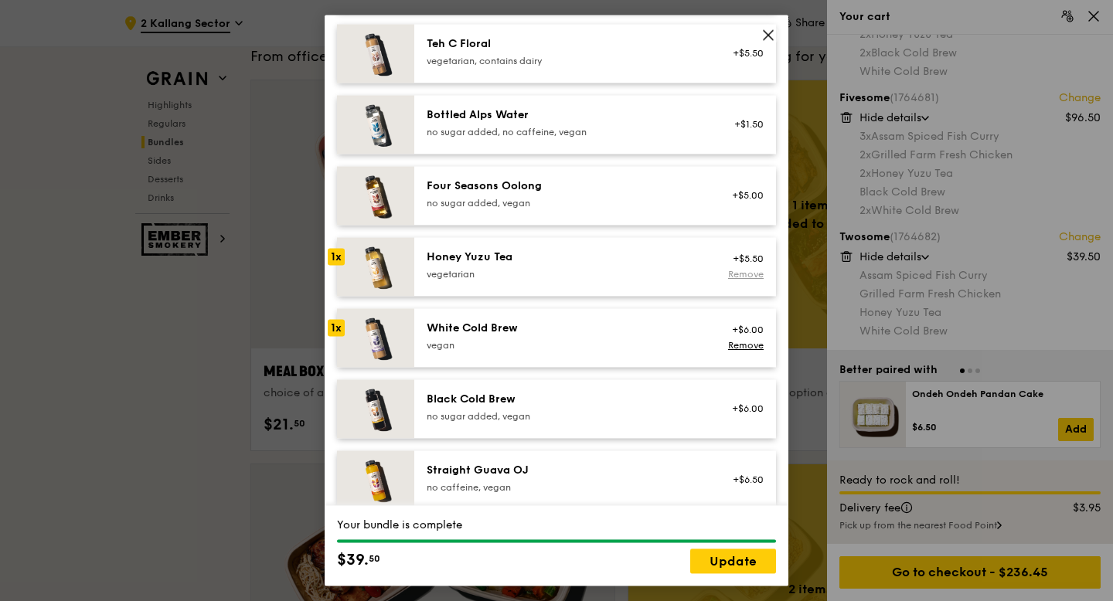
click at [746, 272] on link "Remove" at bounding box center [746, 274] width 36 height 11
click at [733, 403] on div "+$6.00" at bounding box center [743, 409] width 41 height 12
click at [750, 560] on link "Update" at bounding box center [733, 561] width 86 height 25
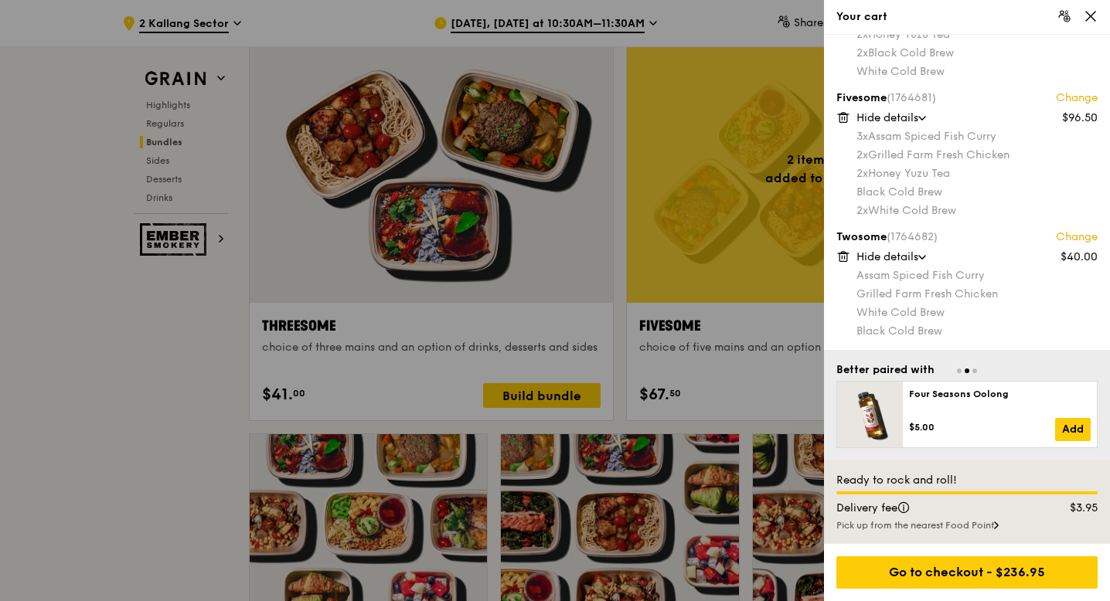
scroll to position [0, 0]
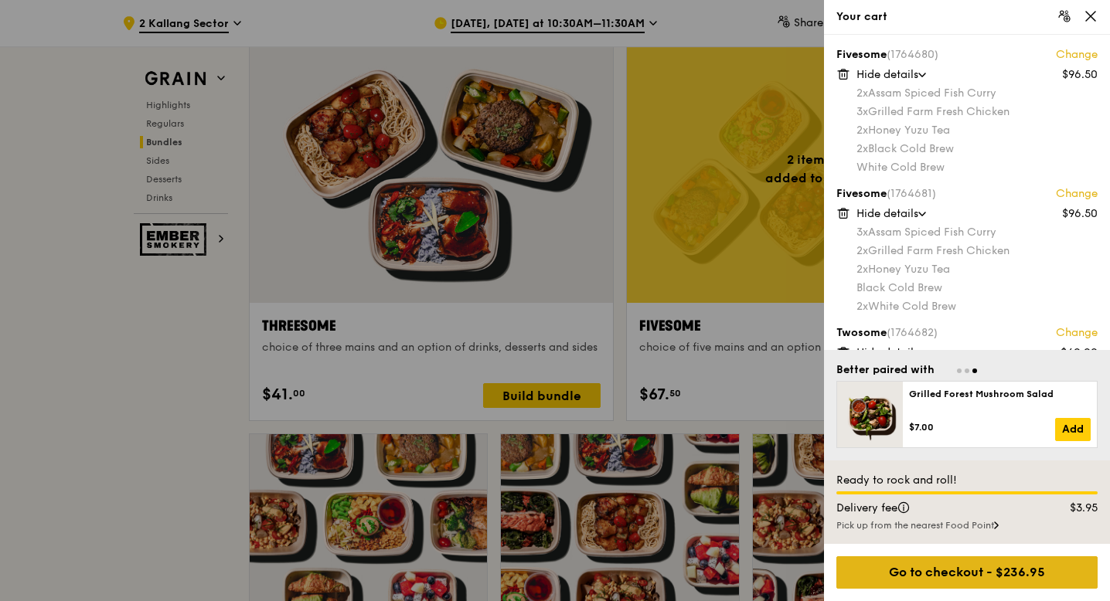
click at [961, 575] on div "Go to checkout - $236.95" at bounding box center [966, 572] width 261 height 32
